Goal: Find specific page/section: Find specific page/section

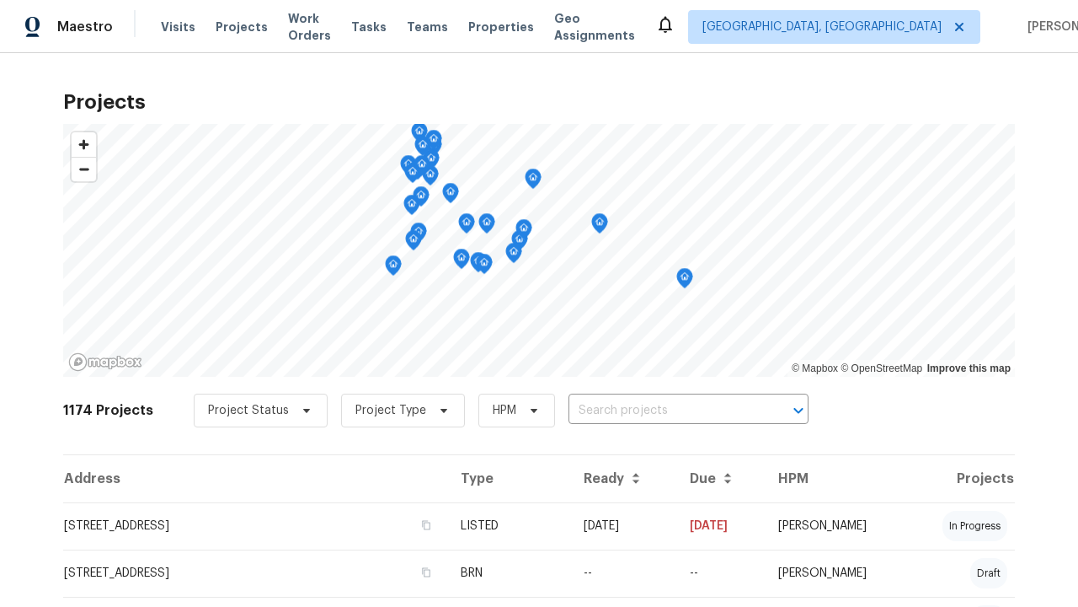
click at [252, 410] on span "Project Status" at bounding box center [248, 410] width 81 height 17
click at [235, 505] on label "Complete" at bounding box center [236, 505] width 78 height 17
click at [208, 505] on input "Complete" at bounding box center [202, 502] width 11 height 11
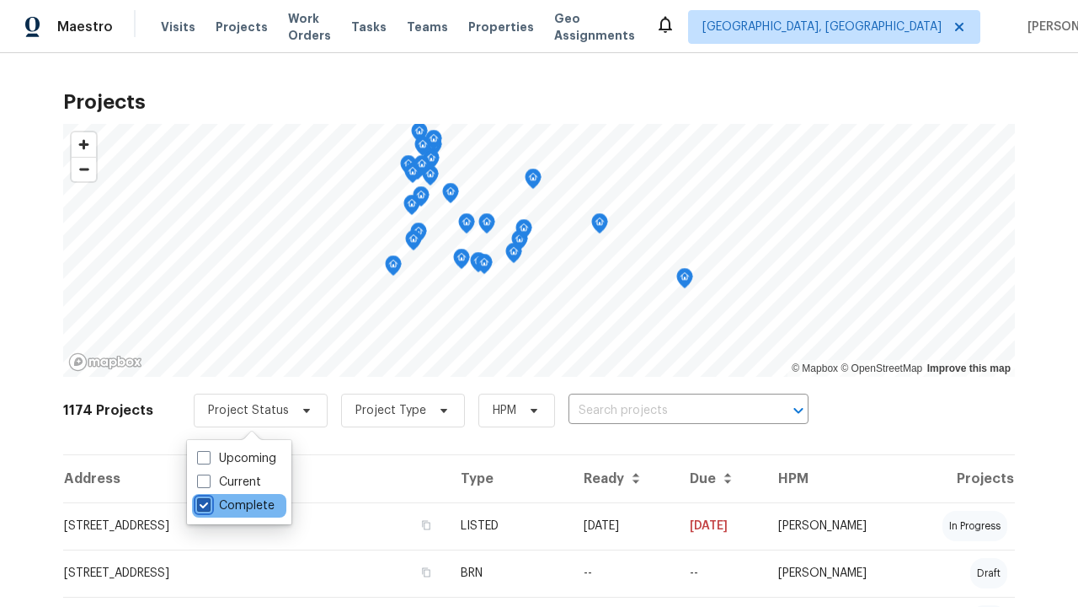
checkbox input "true"
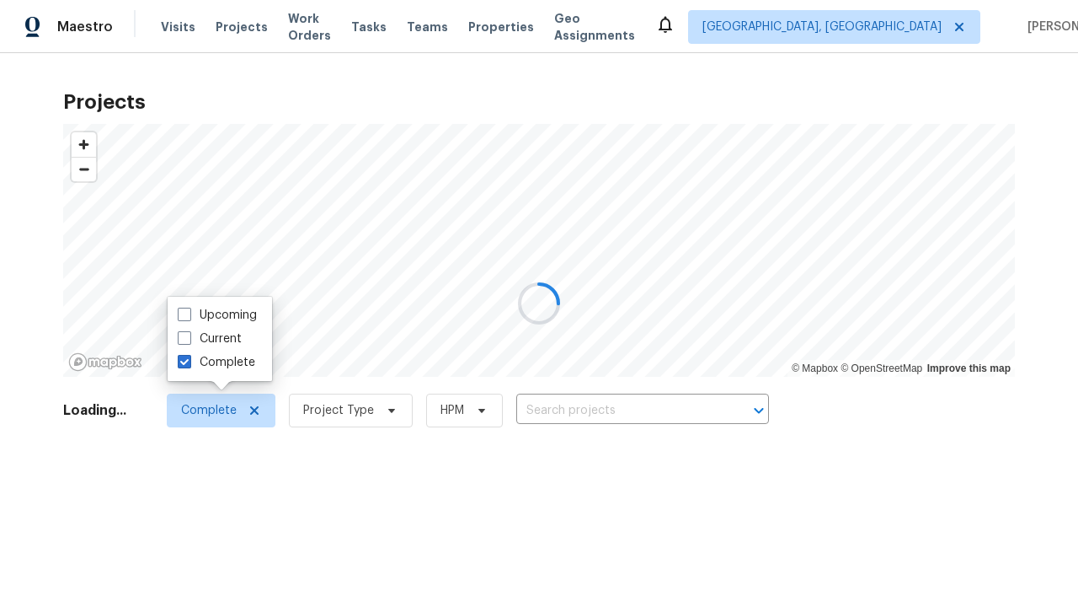
click at [8, 8] on div at bounding box center [539, 303] width 1078 height 607
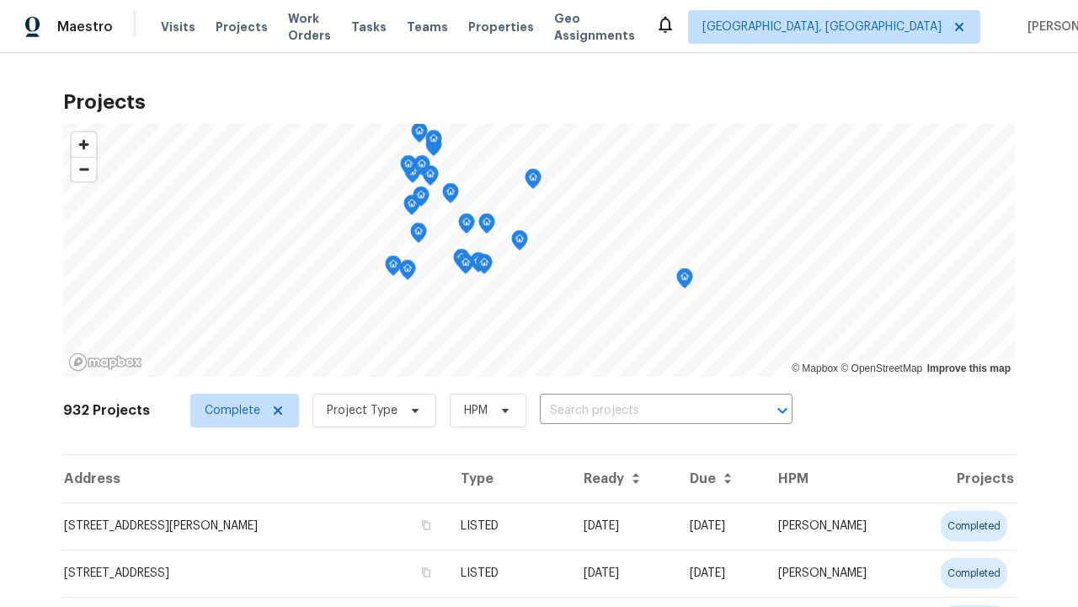
click at [366, 402] on span "Project Type" at bounding box center [362, 410] width 71 height 17
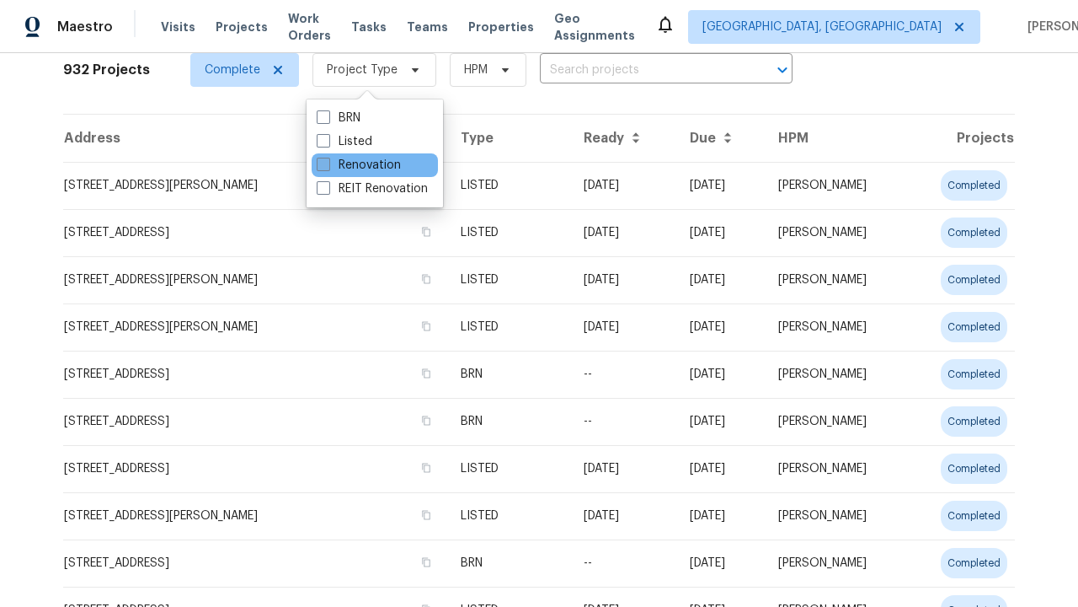
click at [358, 165] on label "Renovation" at bounding box center [359, 165] width 84 height 17
click at [328, 165] on input "Renovation" at bounding box center [322, 162] width 11 height 11
checkbox input "true"
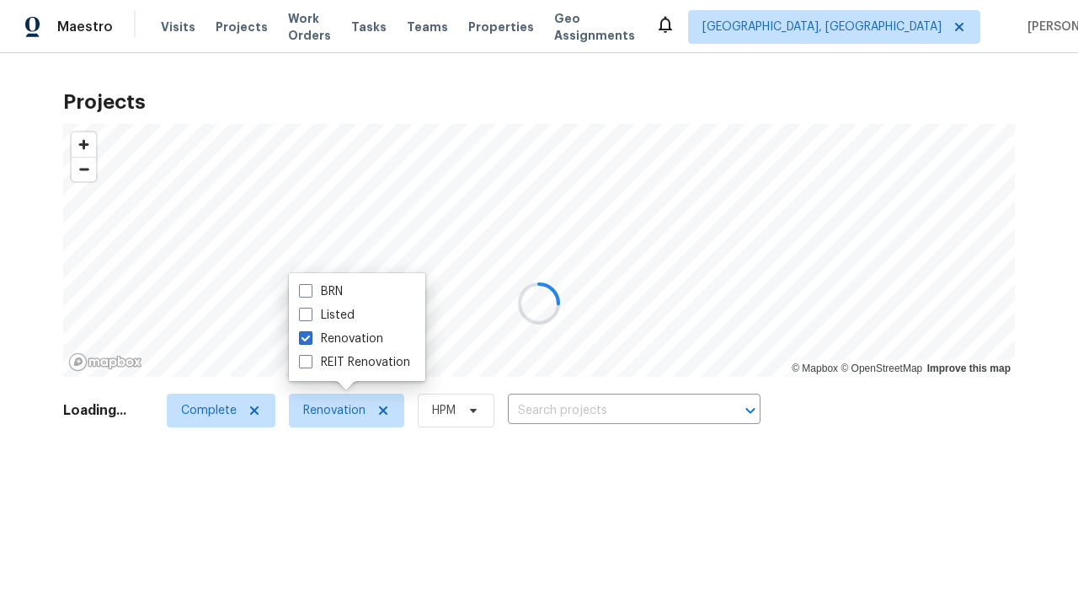
click at [8, 8] on div at bounding box center [539, 303] width 1078 height 607
